Goal: Task Accomplishment & Management: Use online tool/utility

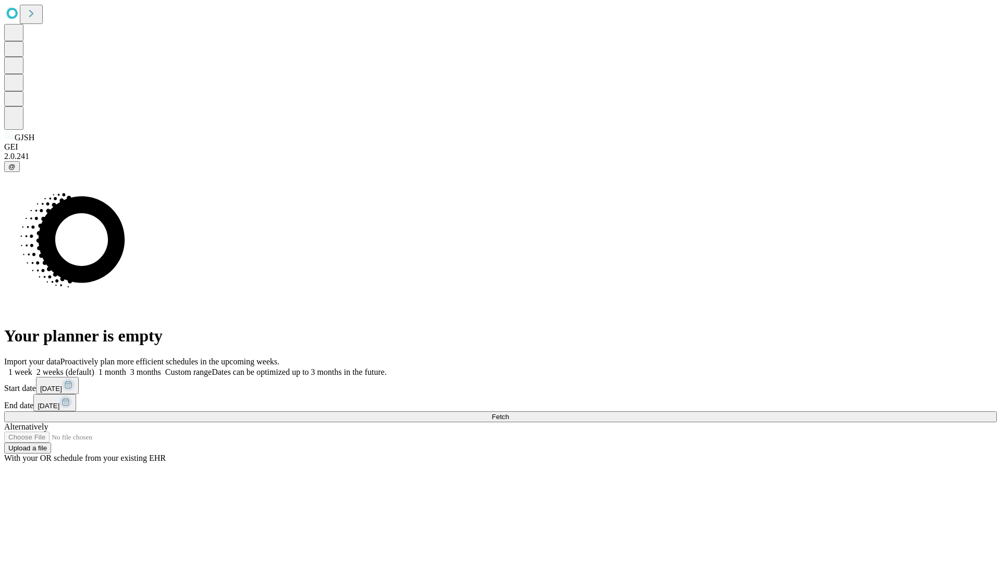
click at [509, 413] on span "Fetch" at bounding box center [499, 417] width 17 height 8
